Goal: Task Accomplishment & Management: Manage account settings

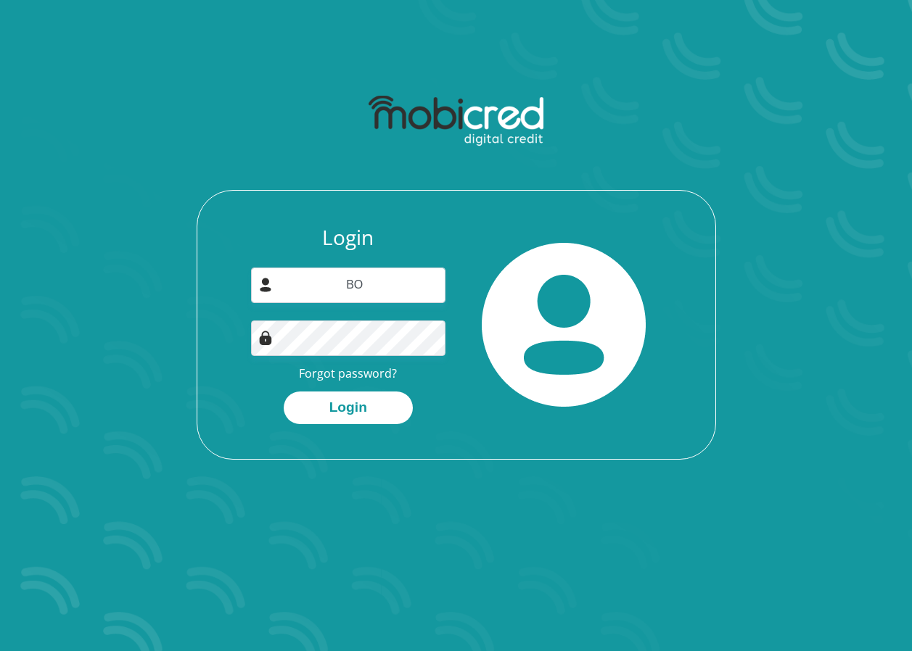
type input "B"
type input "[EMAIL_ADDRESS][DOMAIN_NAME]"
click at [366, 403] on button "Login" at bounding box center [348, 408] width 129 height 33
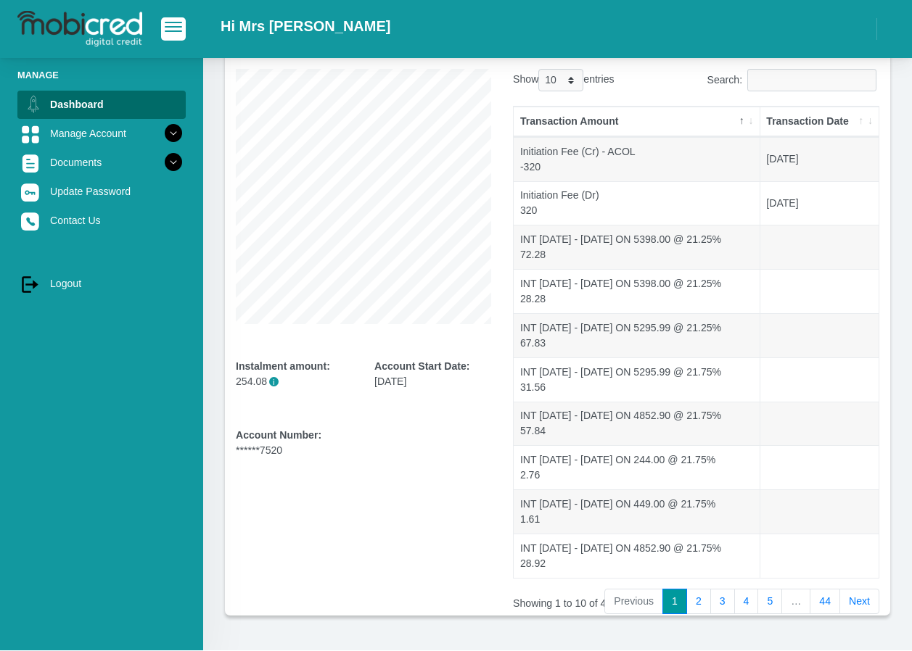
scroll to position [142, 0]
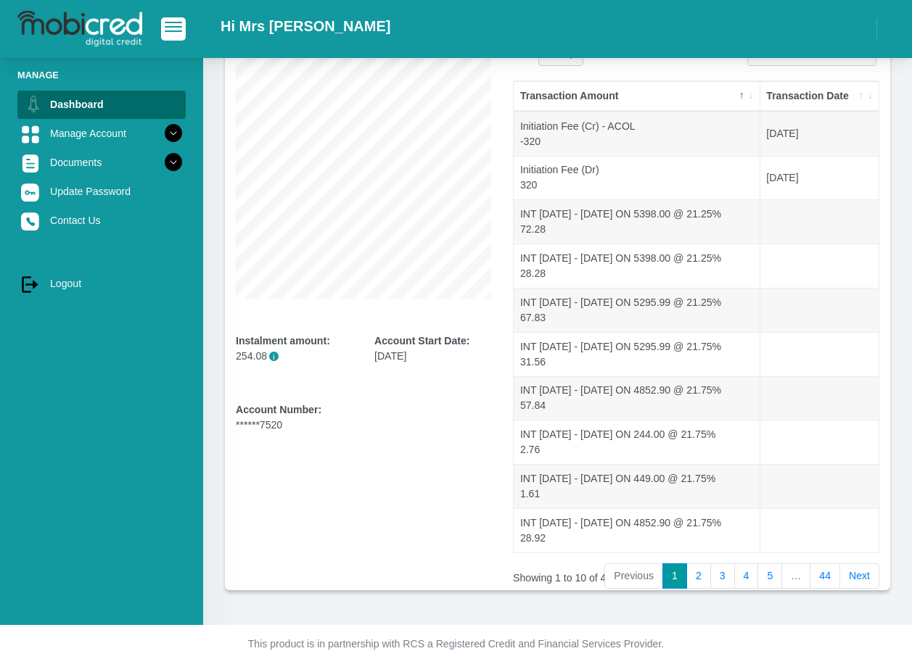
drag, startPoint x: 902, startPoint y: 383, endPoint x: 912, endPoint y: 315, distance: 68.8
click at [911, 315] on html "Hi Mrs [PERSON_NAME]" at bounding box center [456, 267] width 912 height 818
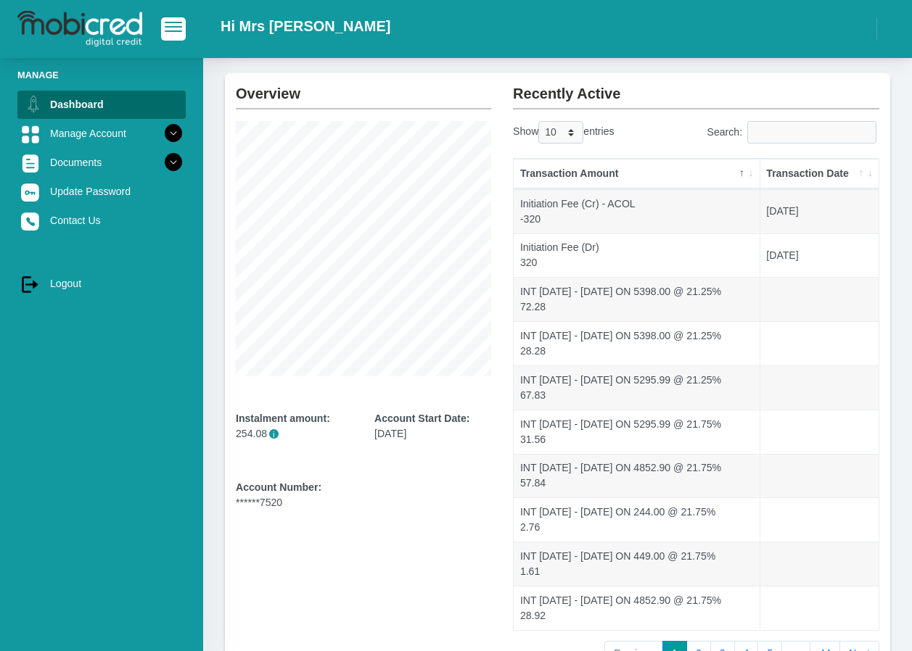
scroll to position [0, 0]
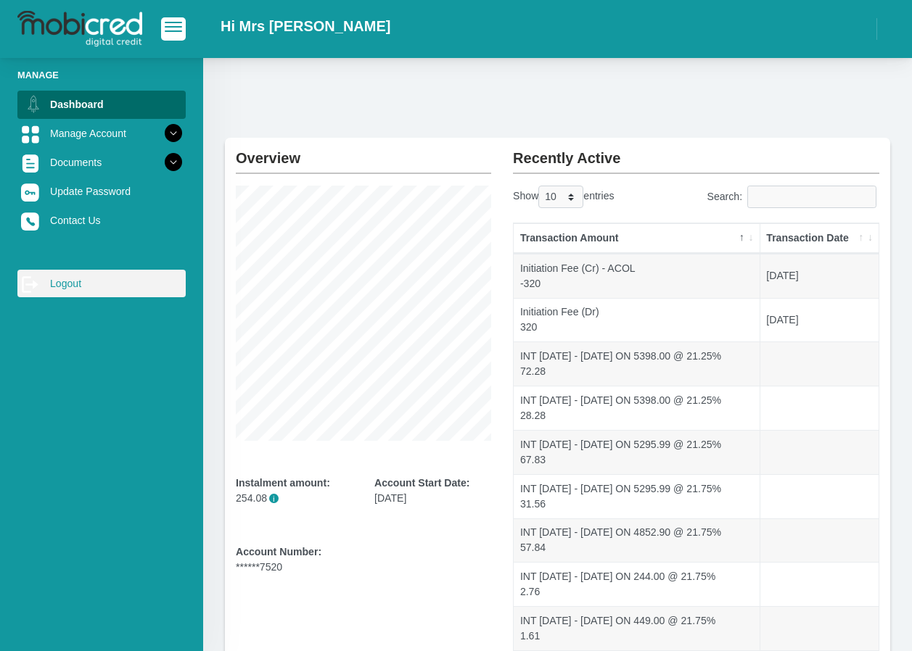
click at [88, 282] on link "log out Logout" at bounding box center [101, 284] width 168 height 28
